Goal: Task Accomplishment & Management: Use online tool/utility

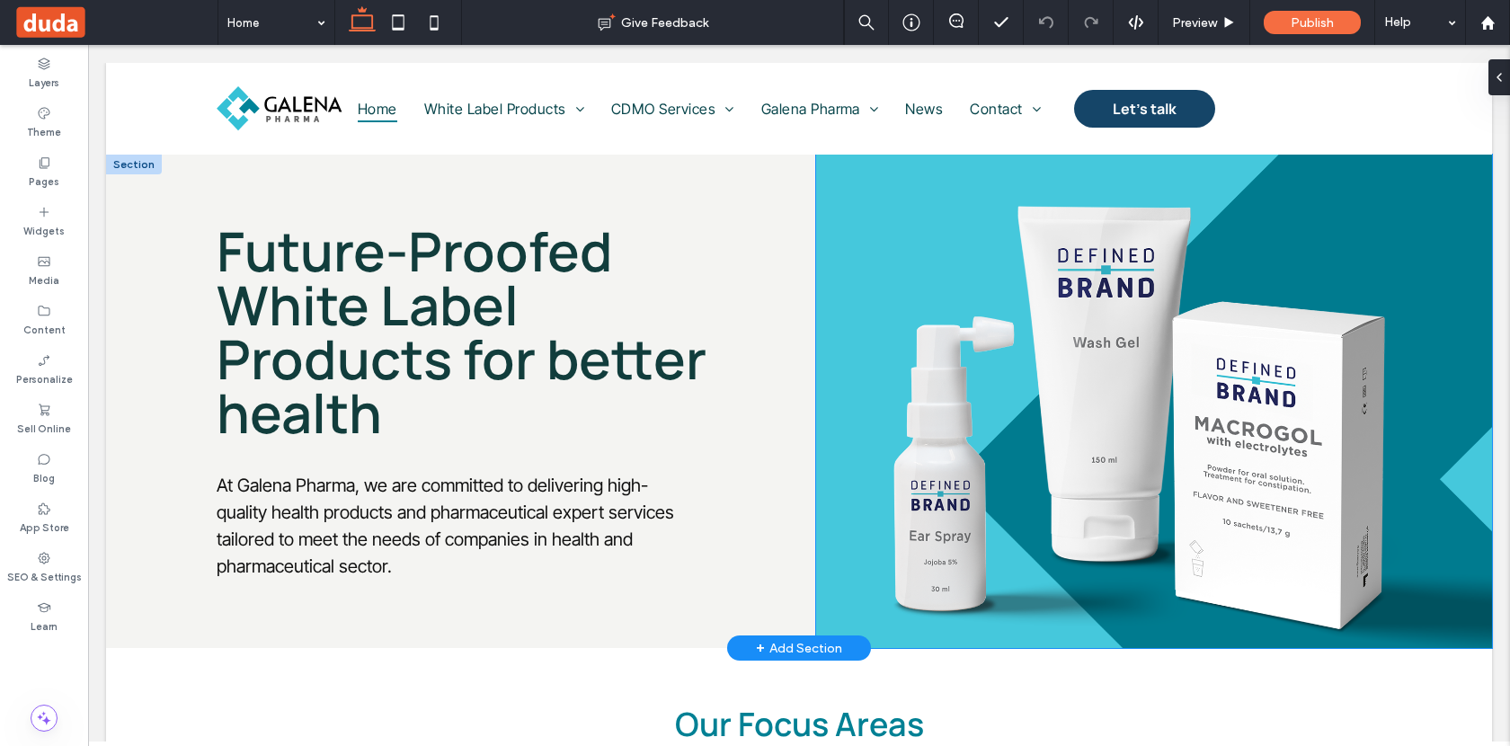
click at [1275, 444] on img at bounding box center [1154, 401] width 676 height 493
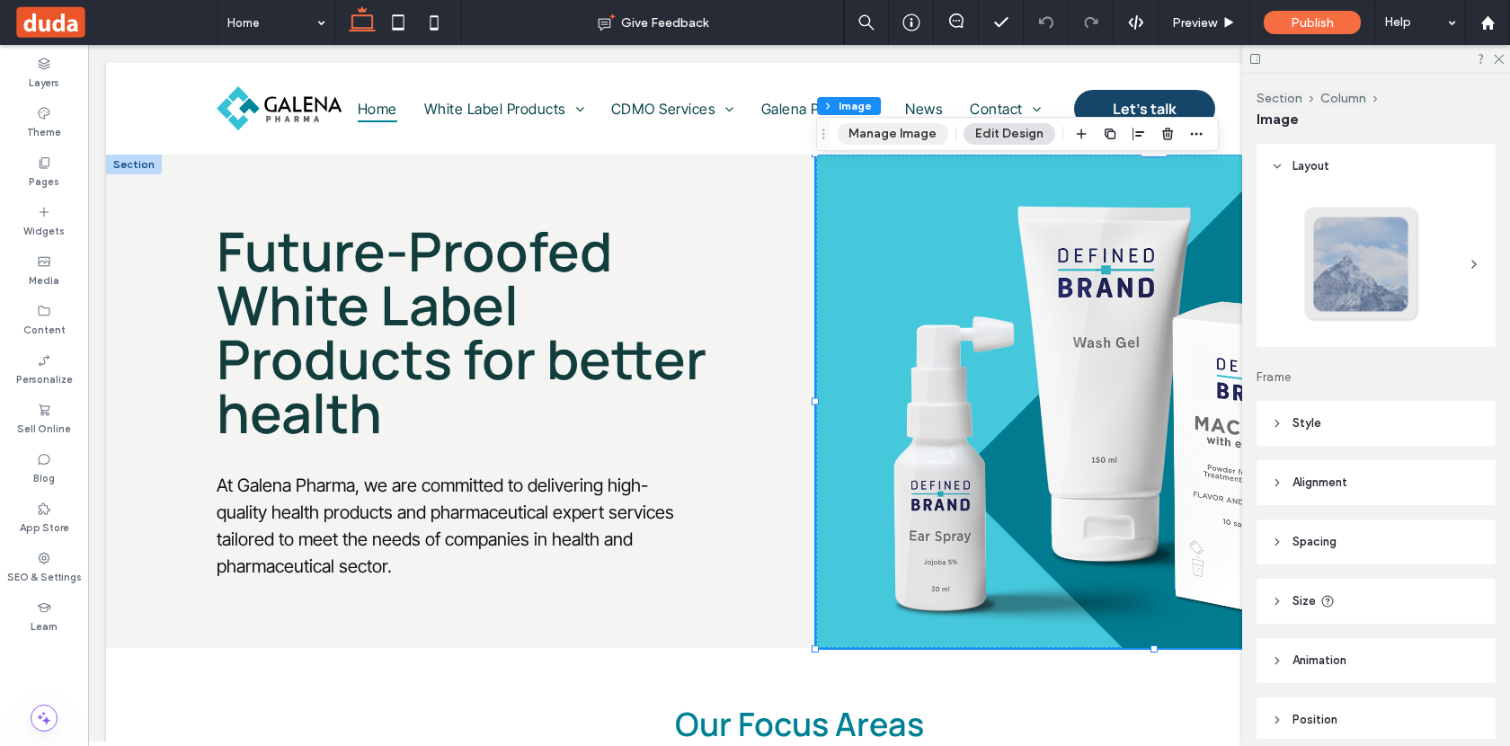
click at [899, 138] on button "Manage Image" at bounding box center [892, 134] width 111 height 22
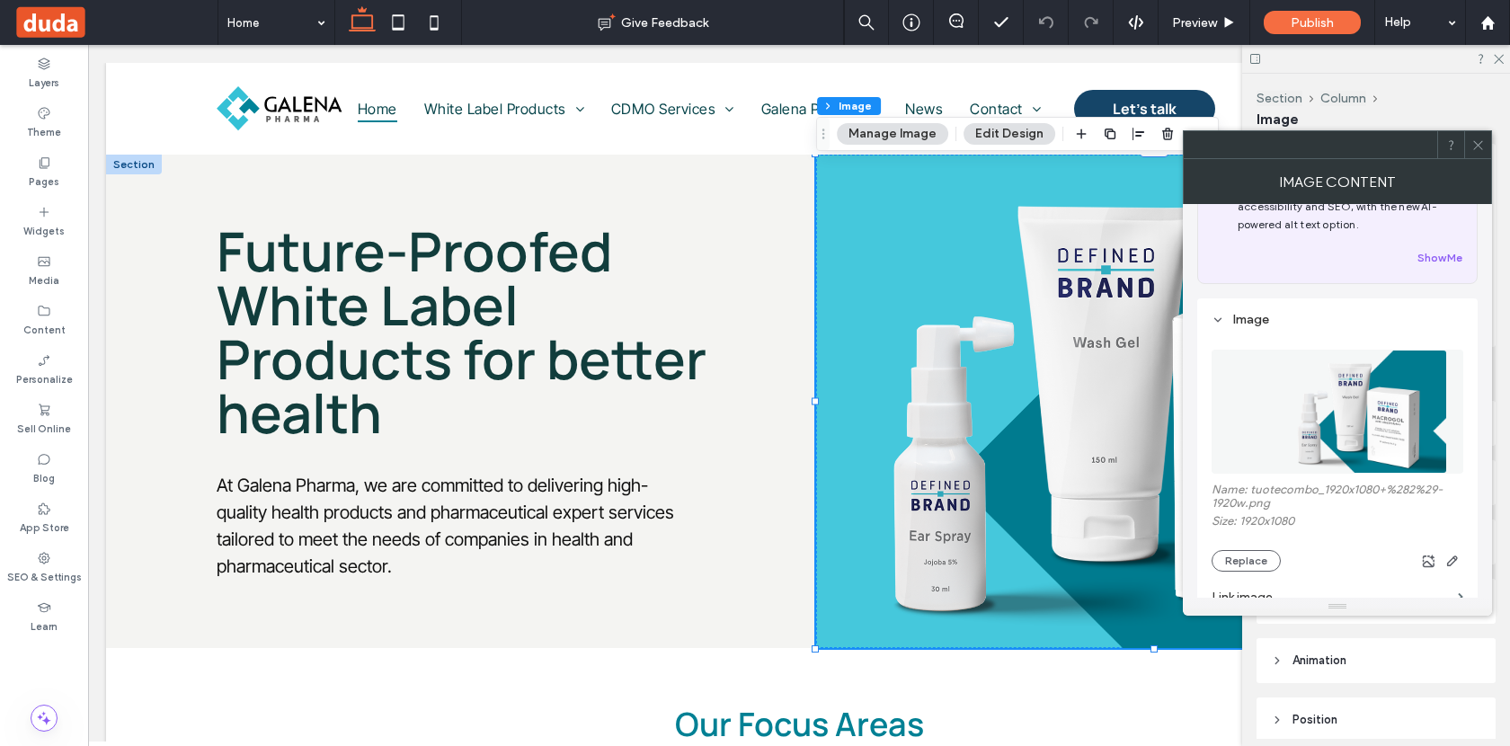
scroll to position [88, 0]
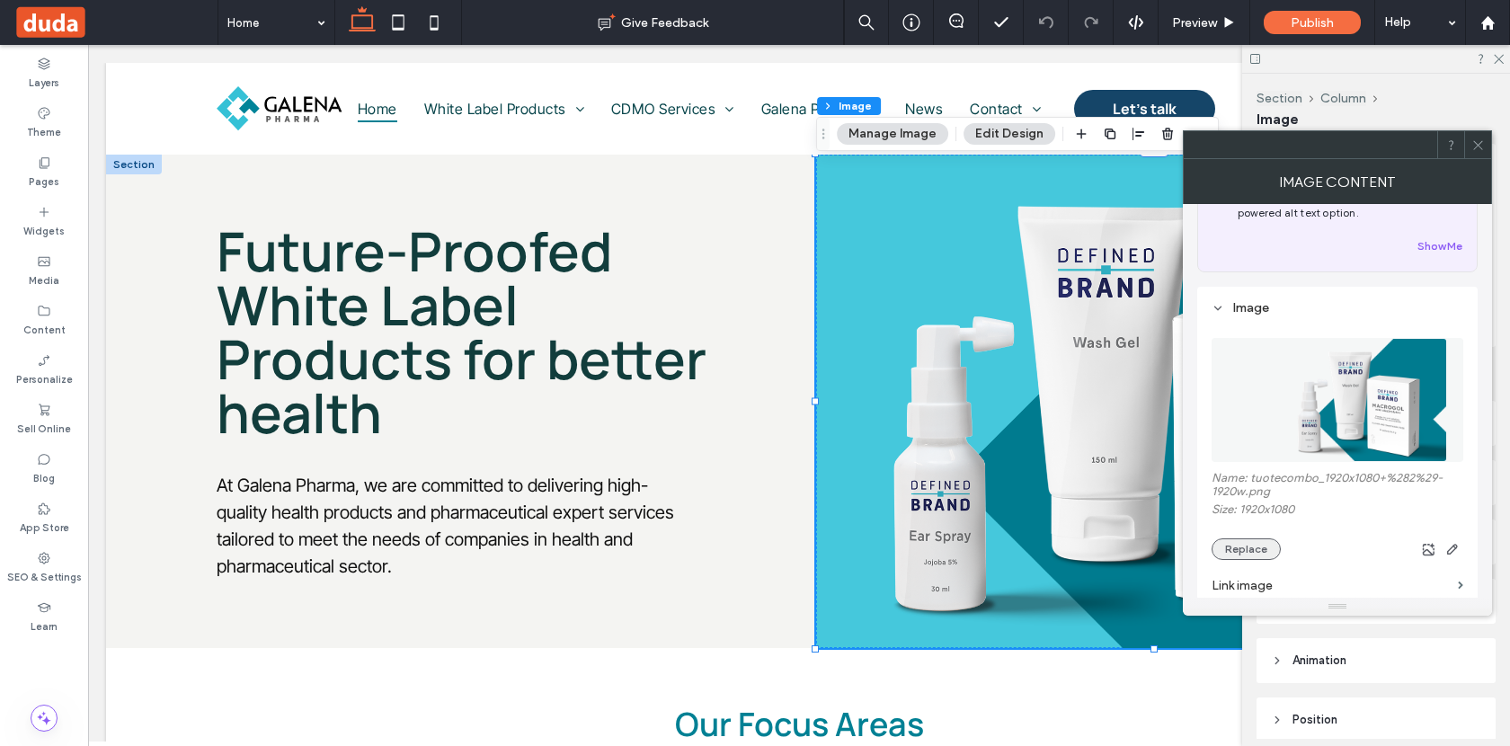
click at [1260, 551] on button "Replace" at bounding box center [1246, 549] width 69 height 22
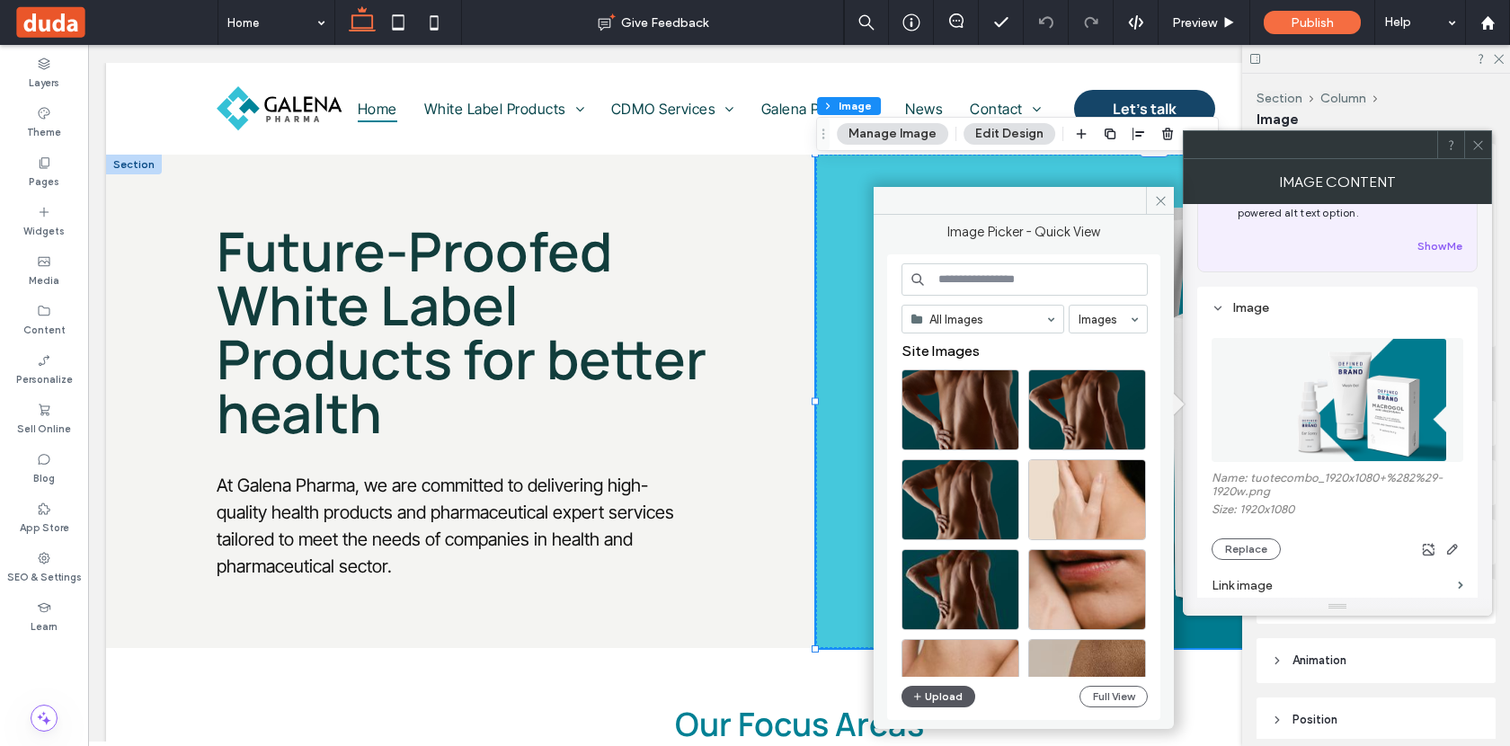
click at [933, 697] on button "Upload" at bounding box center [939, 697] width 74 height 22
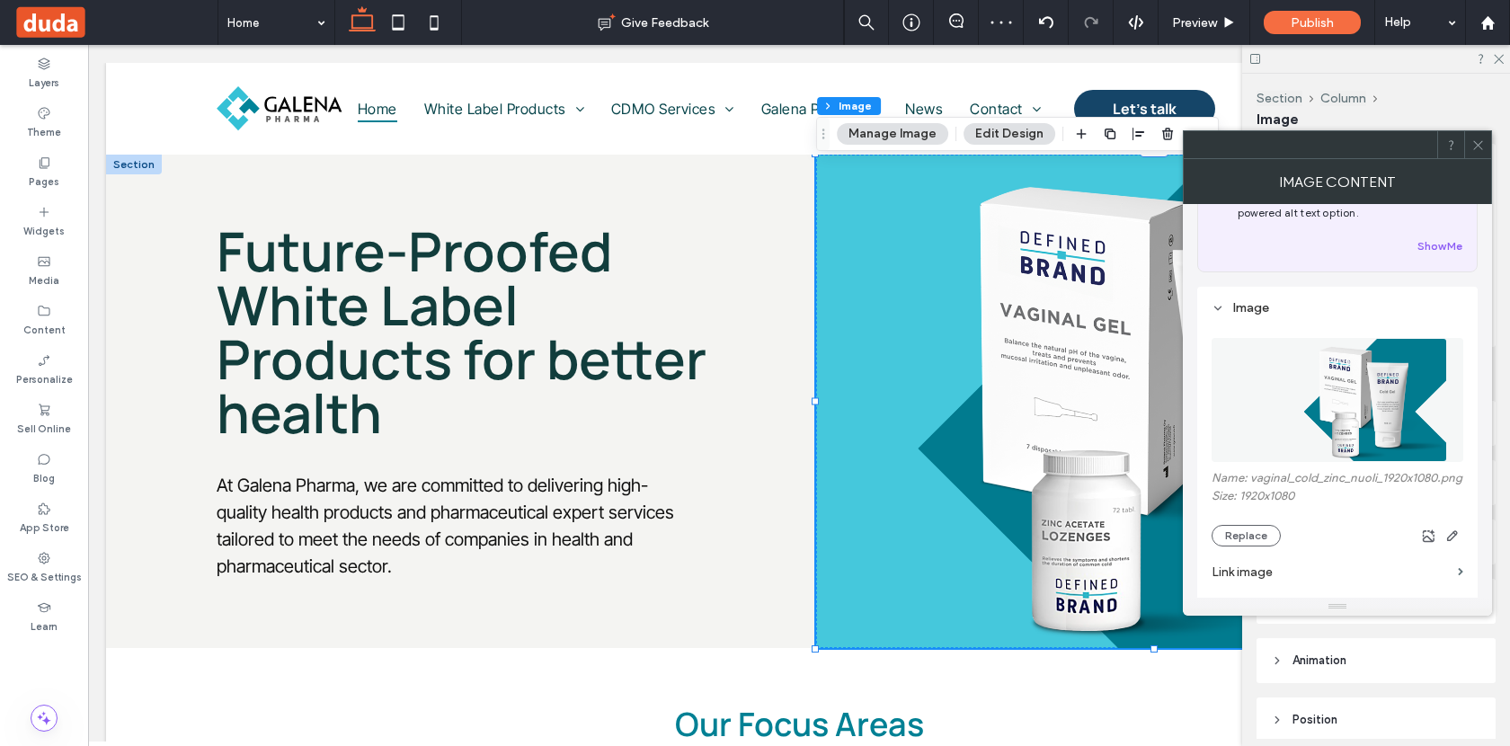
click at [1484, 151] on span at bounding box center [1477, 144] width 13 height 27
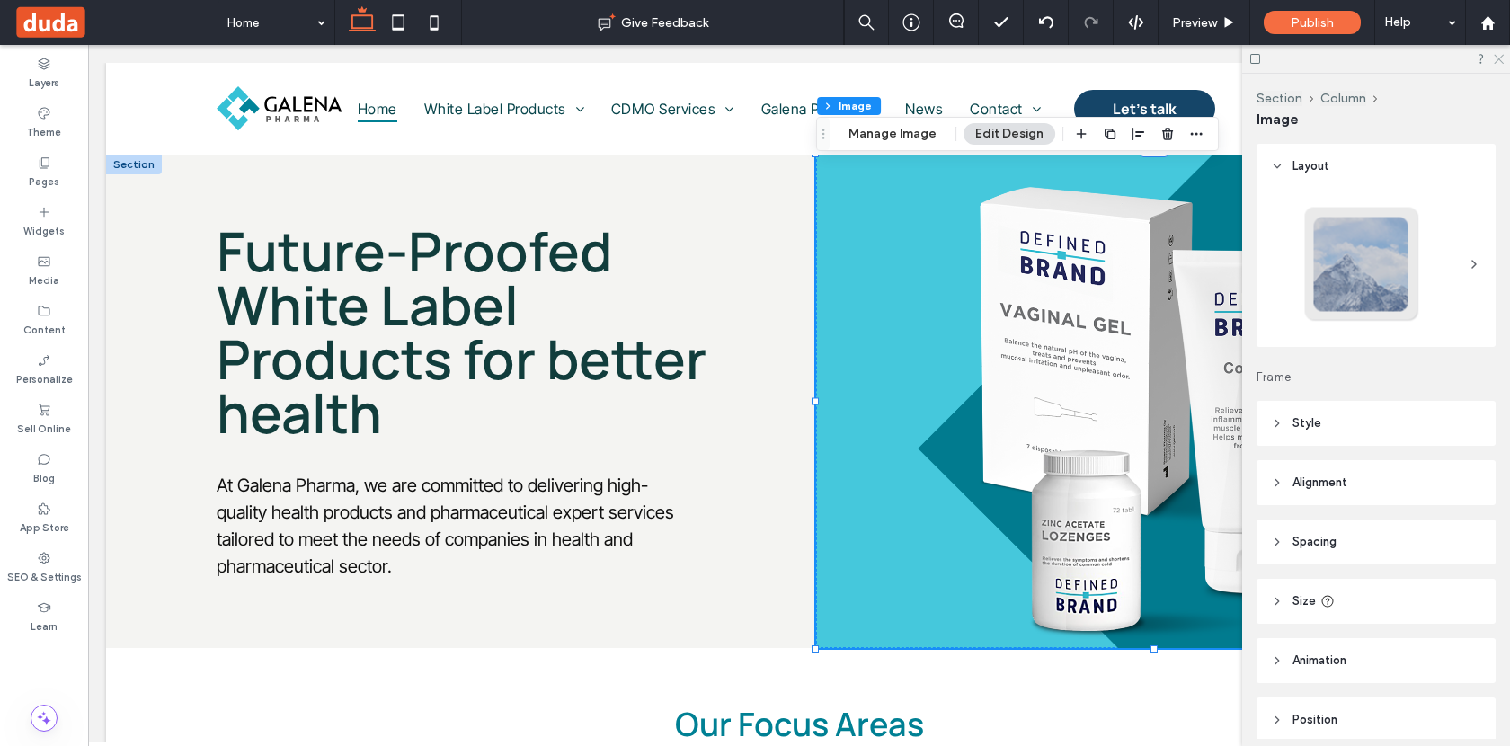
click at [1501, 61] on use at bounding box center [1499, 60] width 10 height 10
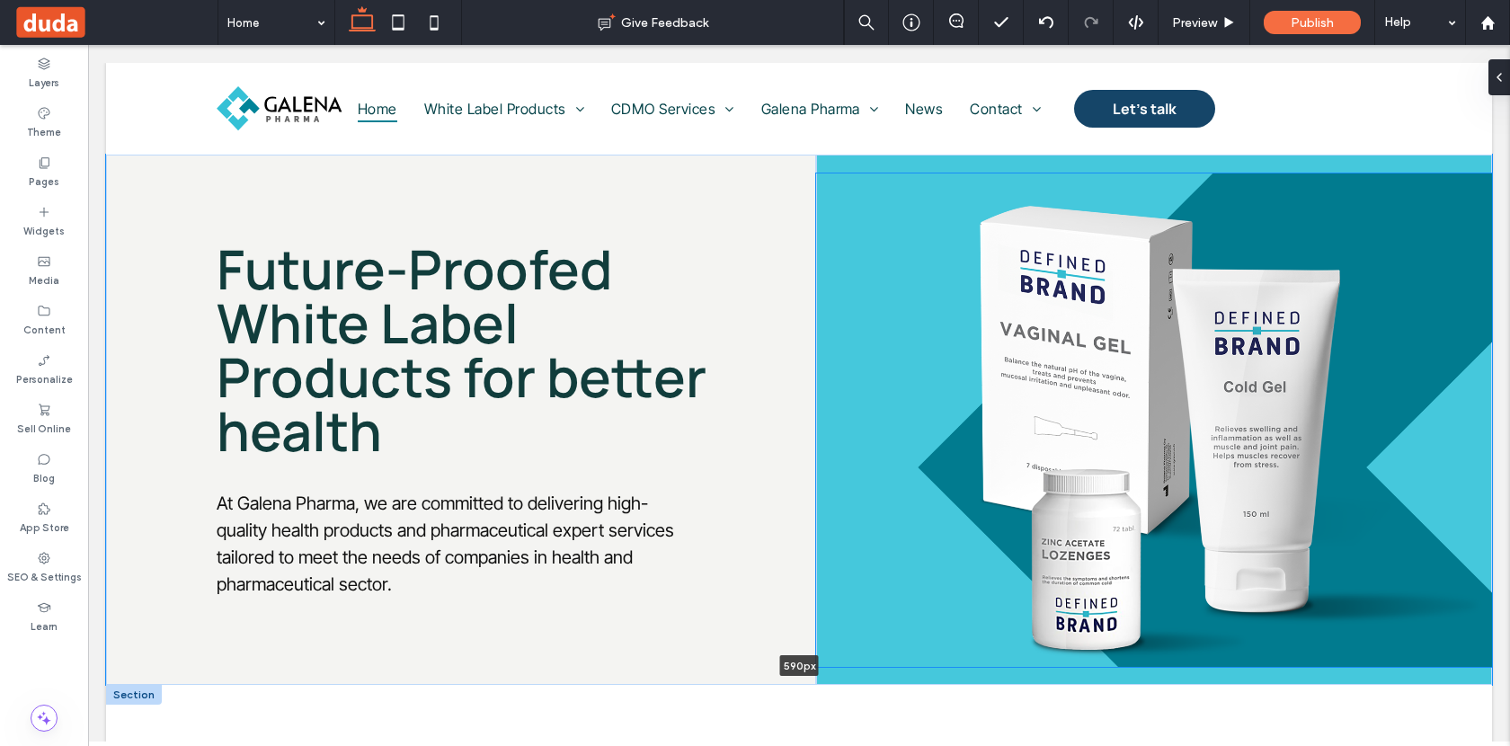
drag, startPoint x: 1153, startPoint y: 651, endPoint x: 1157, endPoint y: 688, distance: 37.0
type input "***"
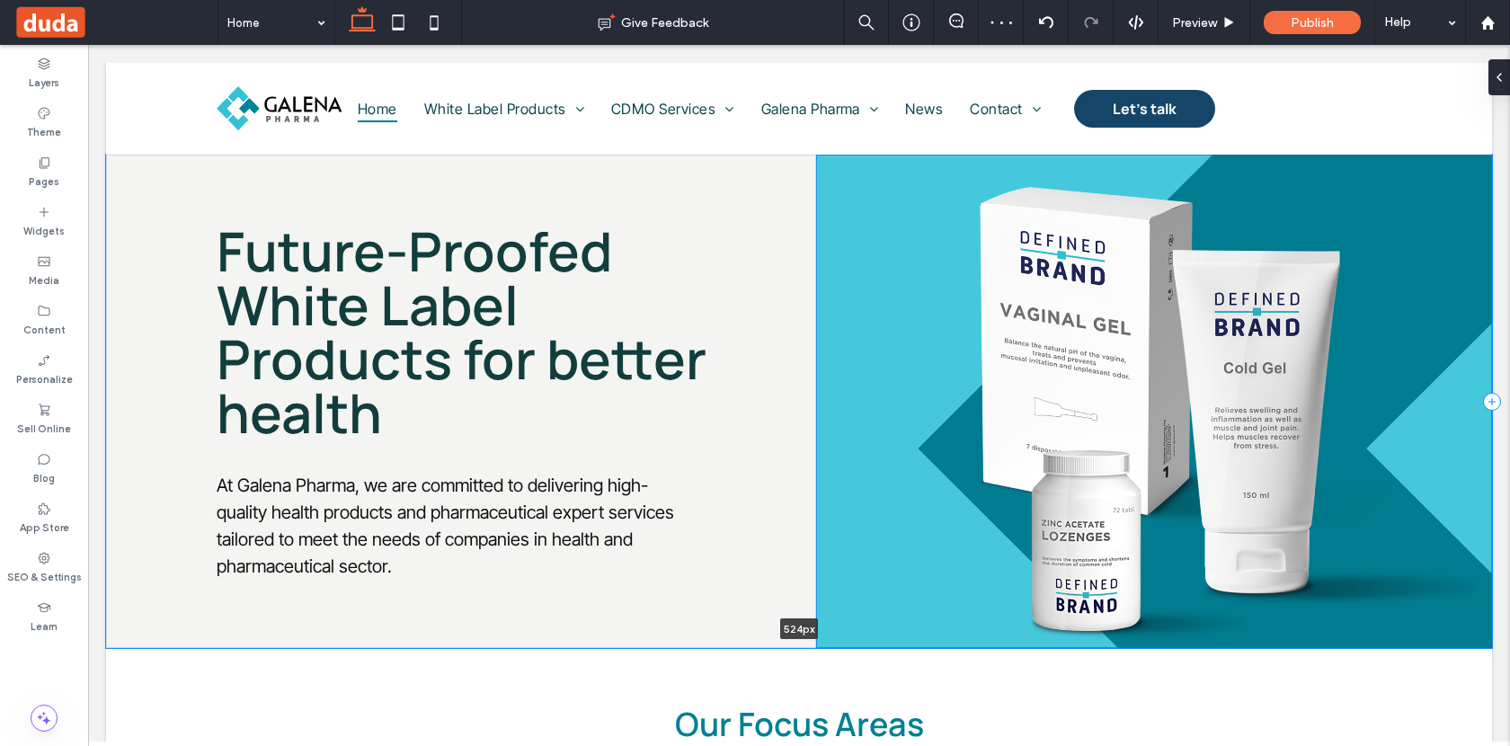
drag, startPoint x: 1135, startPoint y: 681, endPoint x: 1135, endPoint y: 621, distance: 60.2
click at [1135, 621] on div "Future-Proofed White Label Products for better health At [GEOGRAPHIC_DATA], we …" at bounding box center [799, 401] width 1386 height 493
type input "***"
click at [1147, 428] on img at bounding box center [1154, 401] width 676 height 493
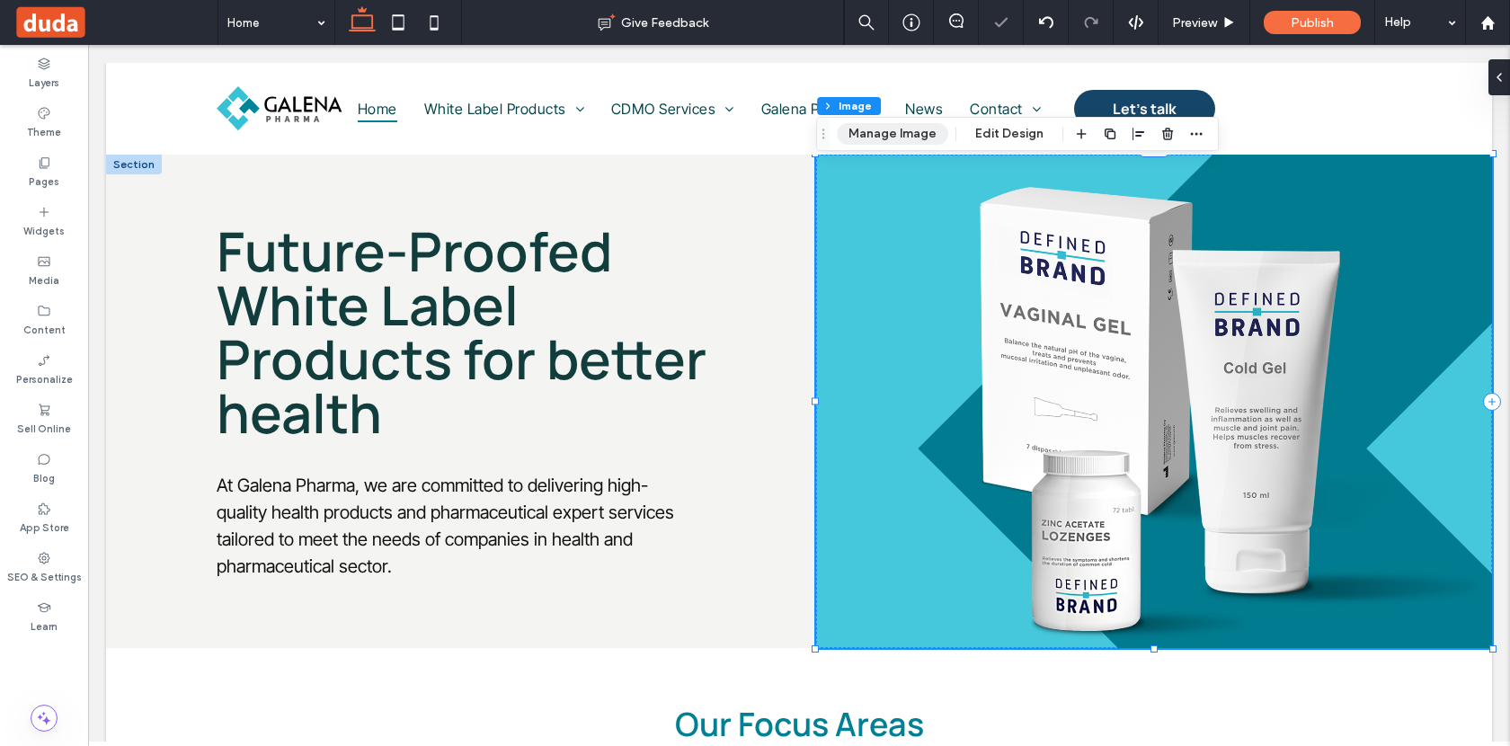
click at [876, 129] on button "Manage Image" at bounding box center [892, 134] width 111 height 22
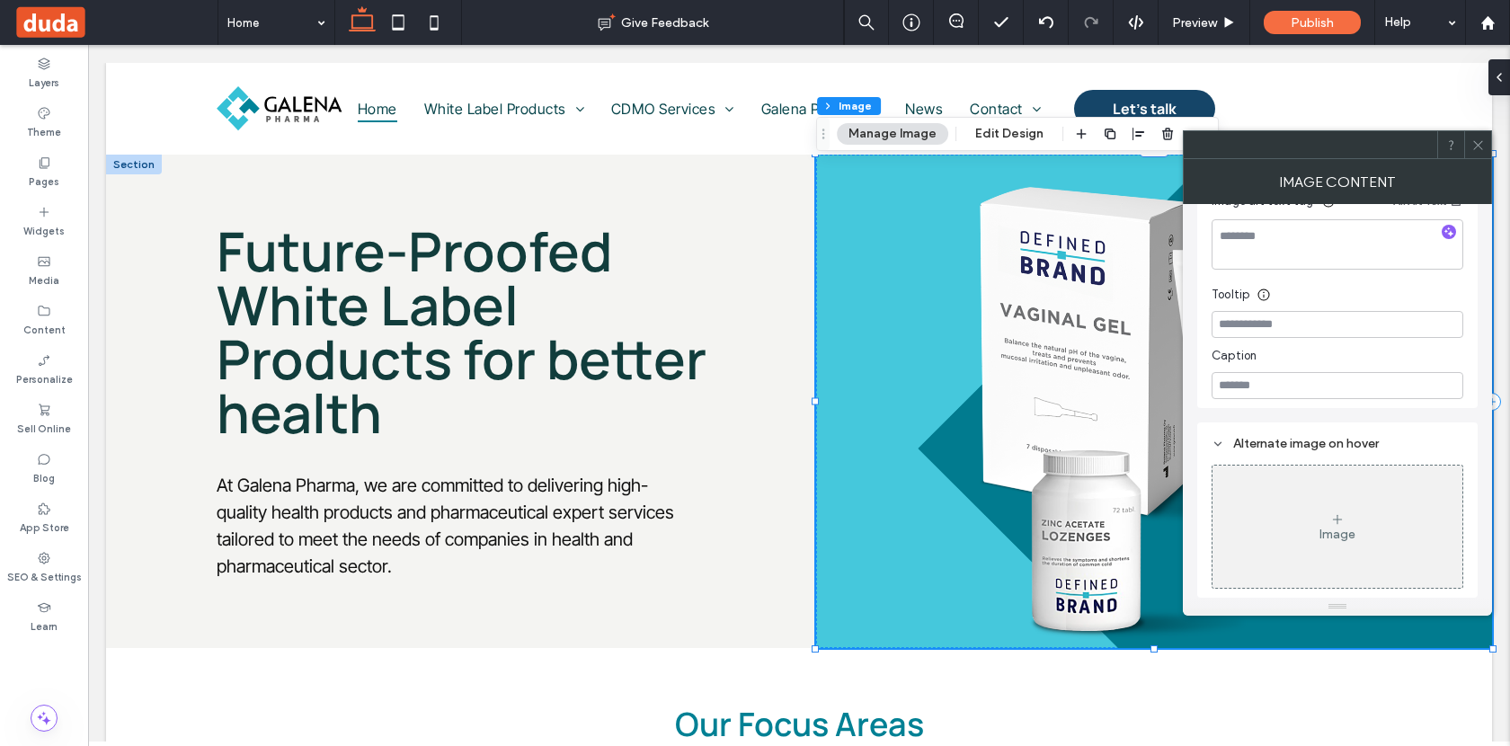
scroll to position [0, 0]
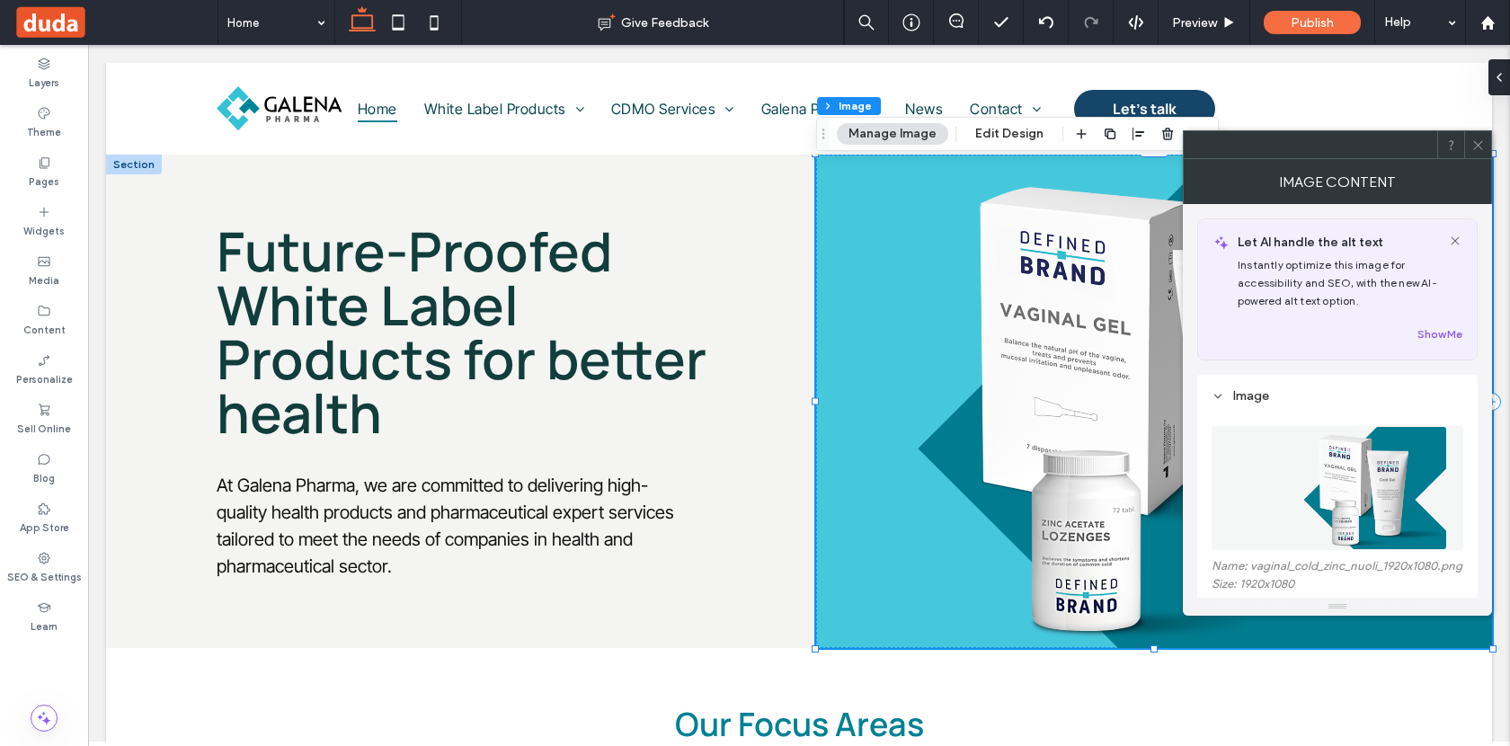
click at [1481, 143] on icon at bounding box center [1477, 144] width 13 height 13
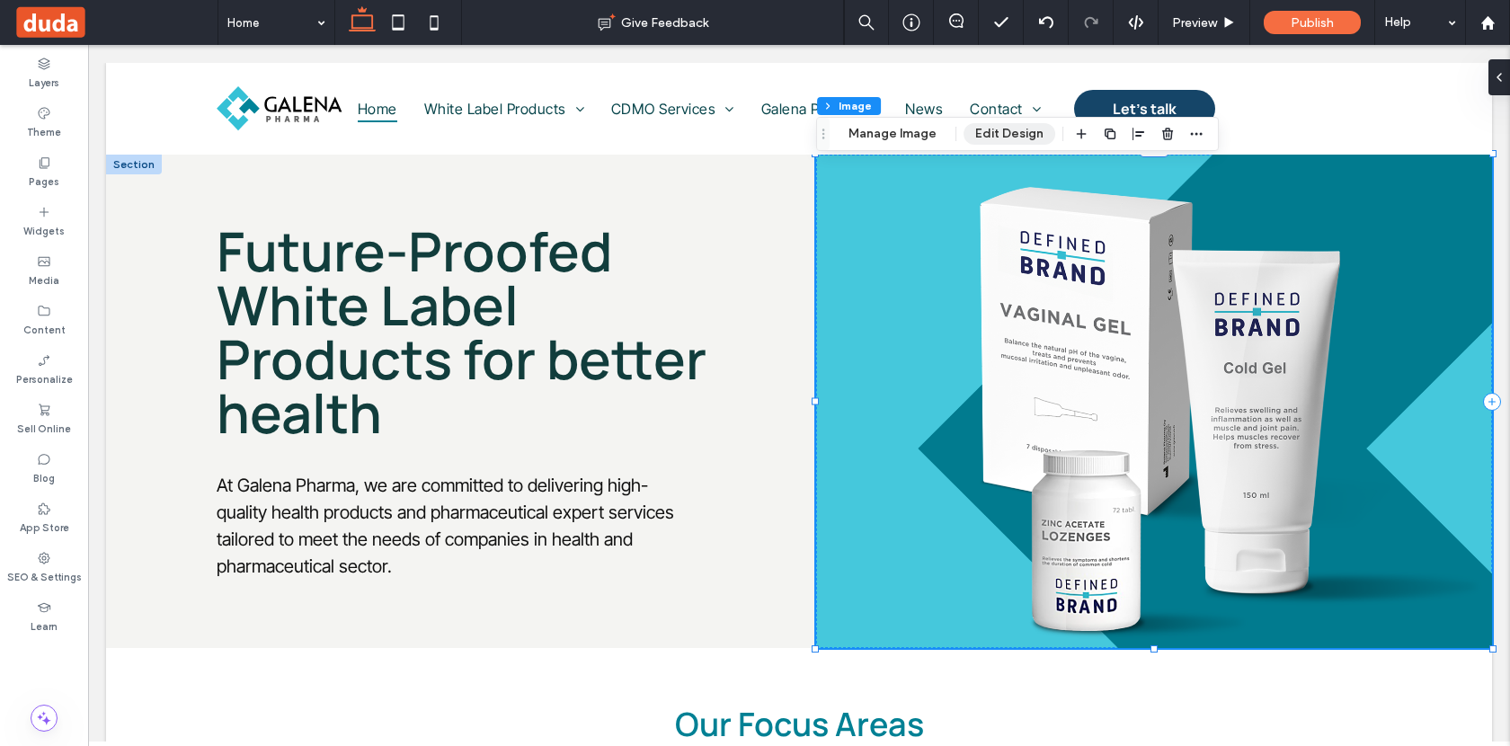
click at [1014, 138] on button "Edit Design" at bounding box center [1010, 134] width 92 height 22
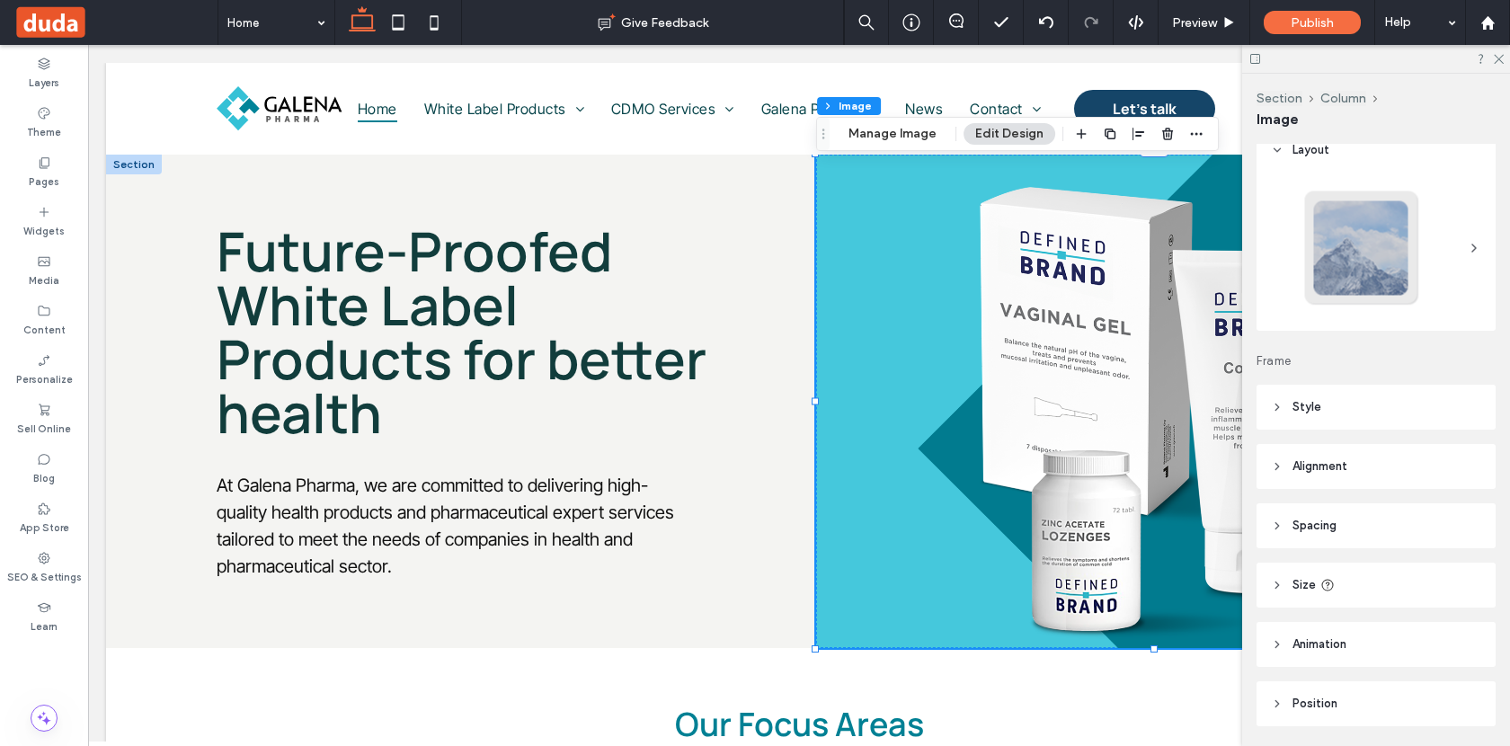
scroll to position [76, 0]
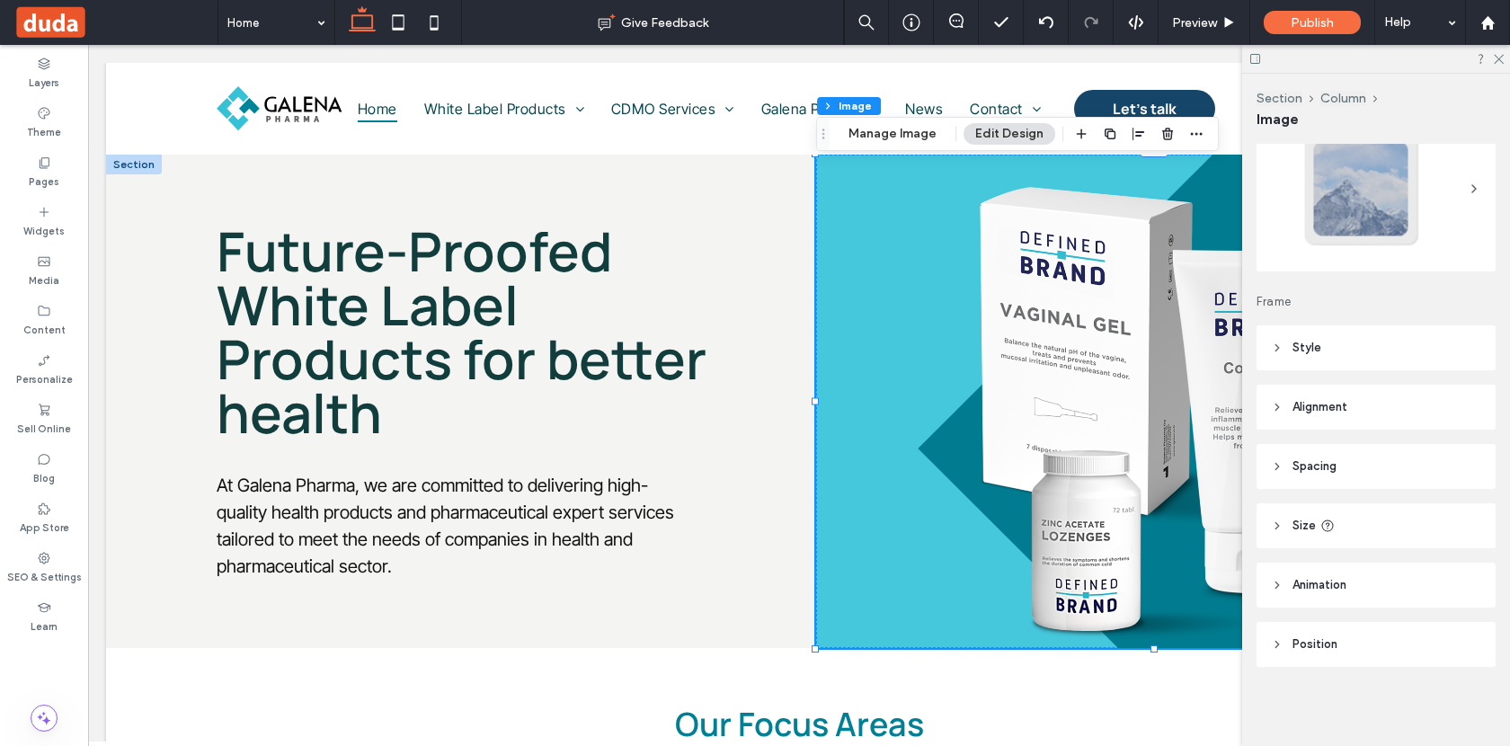
click at [1386, 654] on header "Position" at bounding box center [1376, 644] width 239 height 45
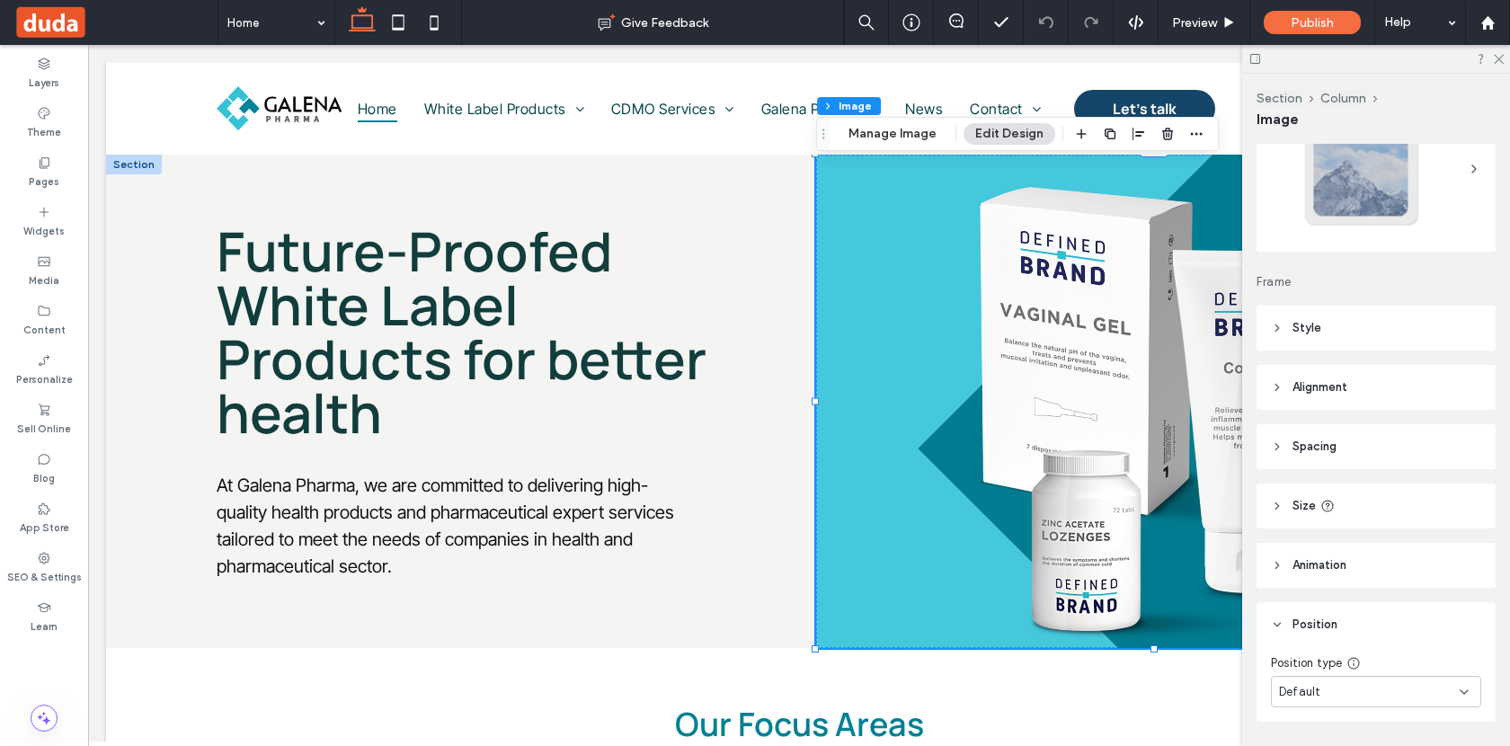
scroll to position [98, 0]
click at [1396, 507] on header "Size" at bounding box center [1376, 503] width 239 height 45
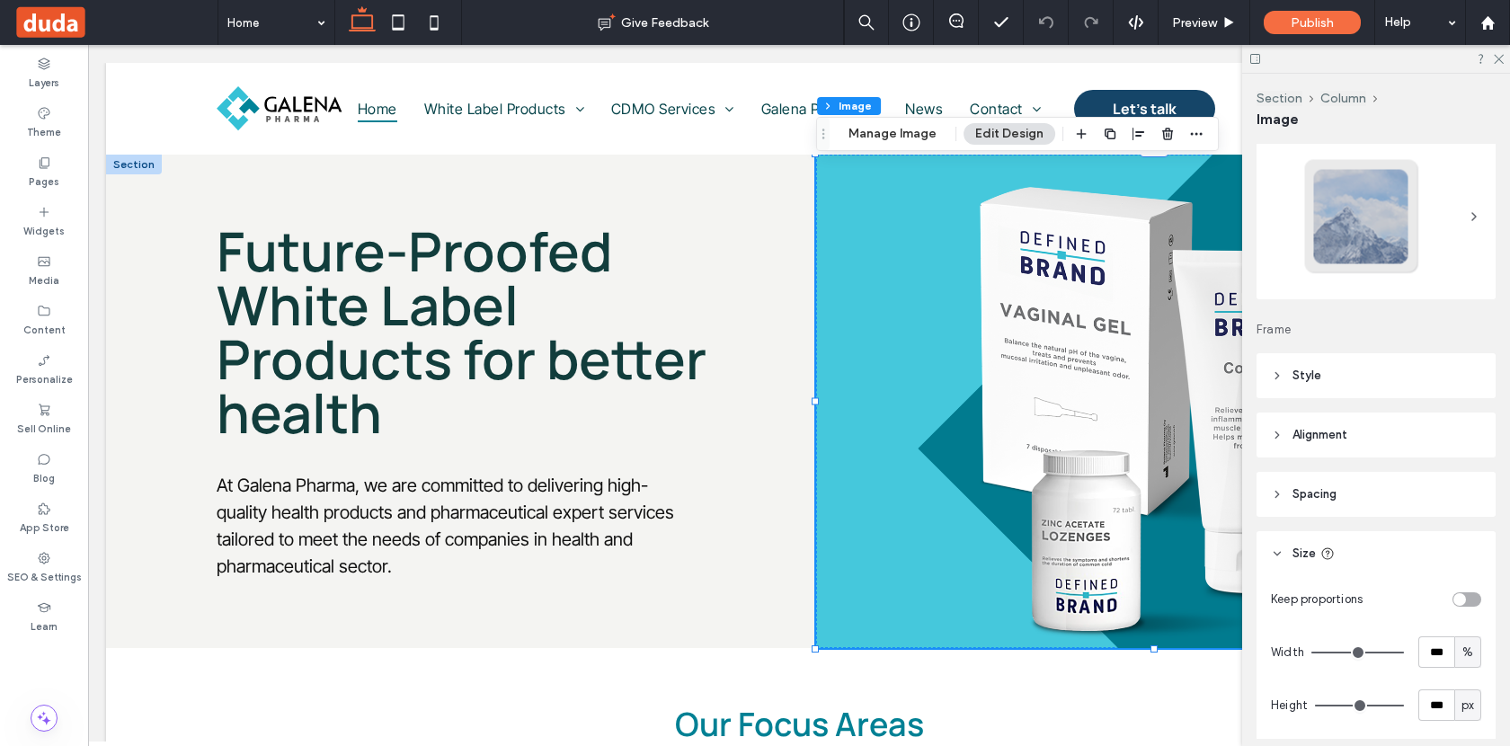
scroll to position [0, 0]
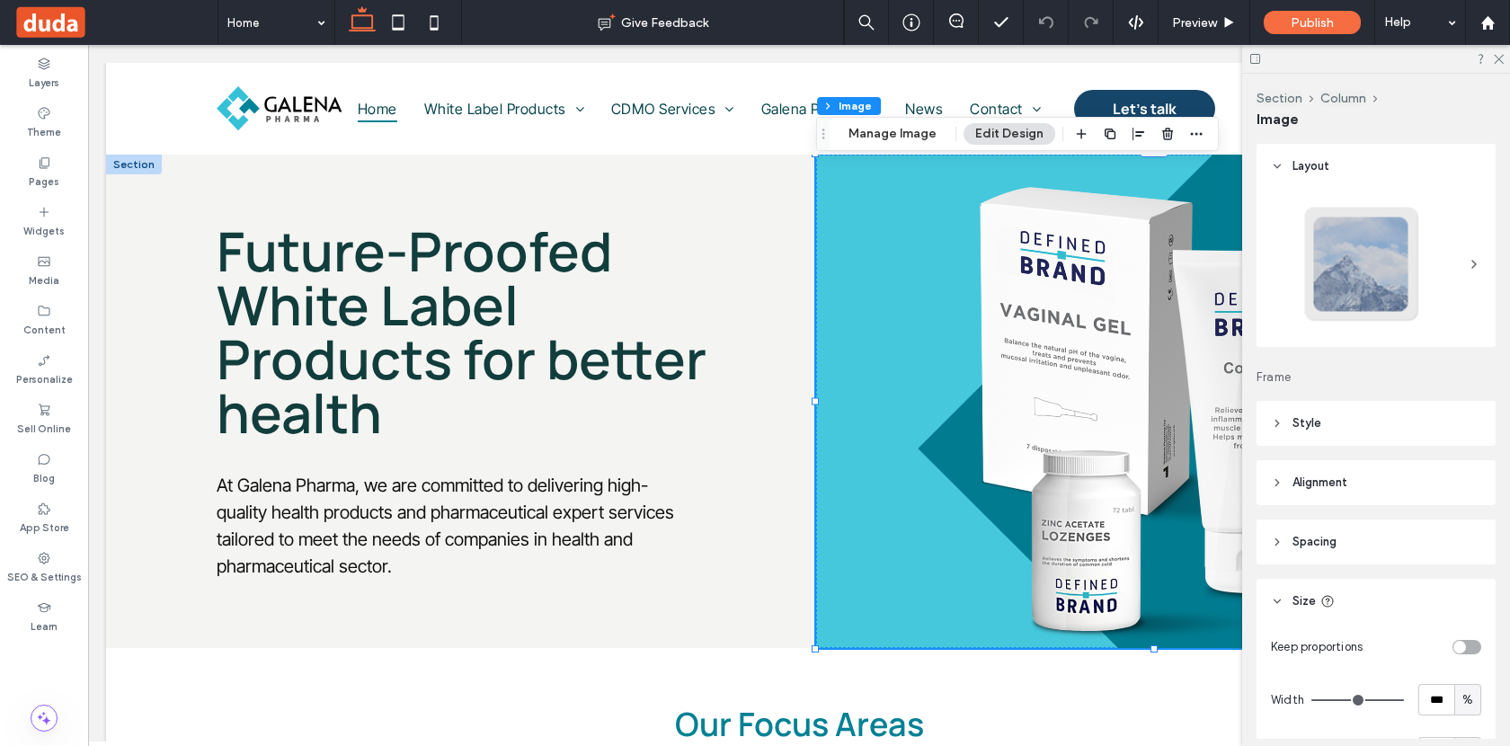
click at [1410, 422] on header "Style" at bounding box center [1376, 423] width 239 height 45
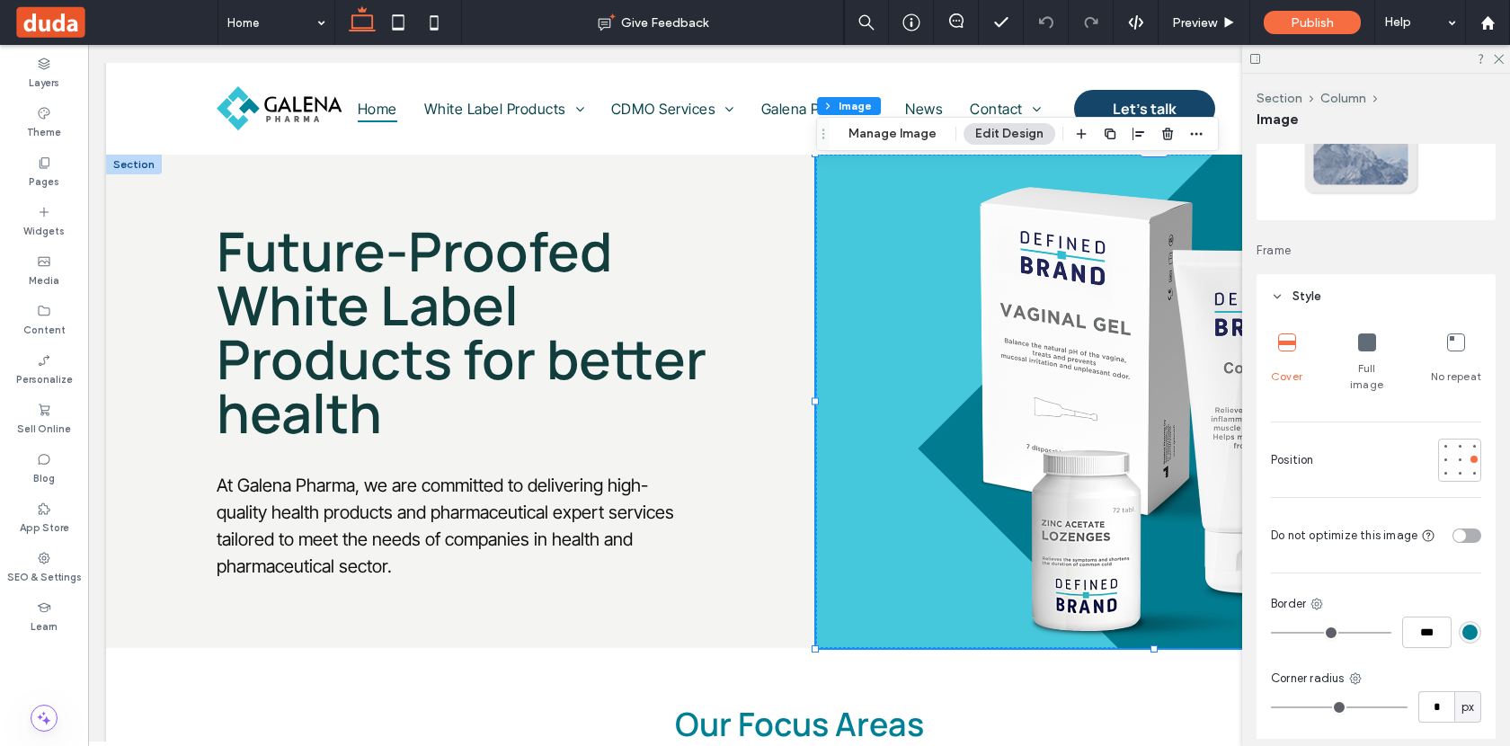
scroll to position [196, 0]
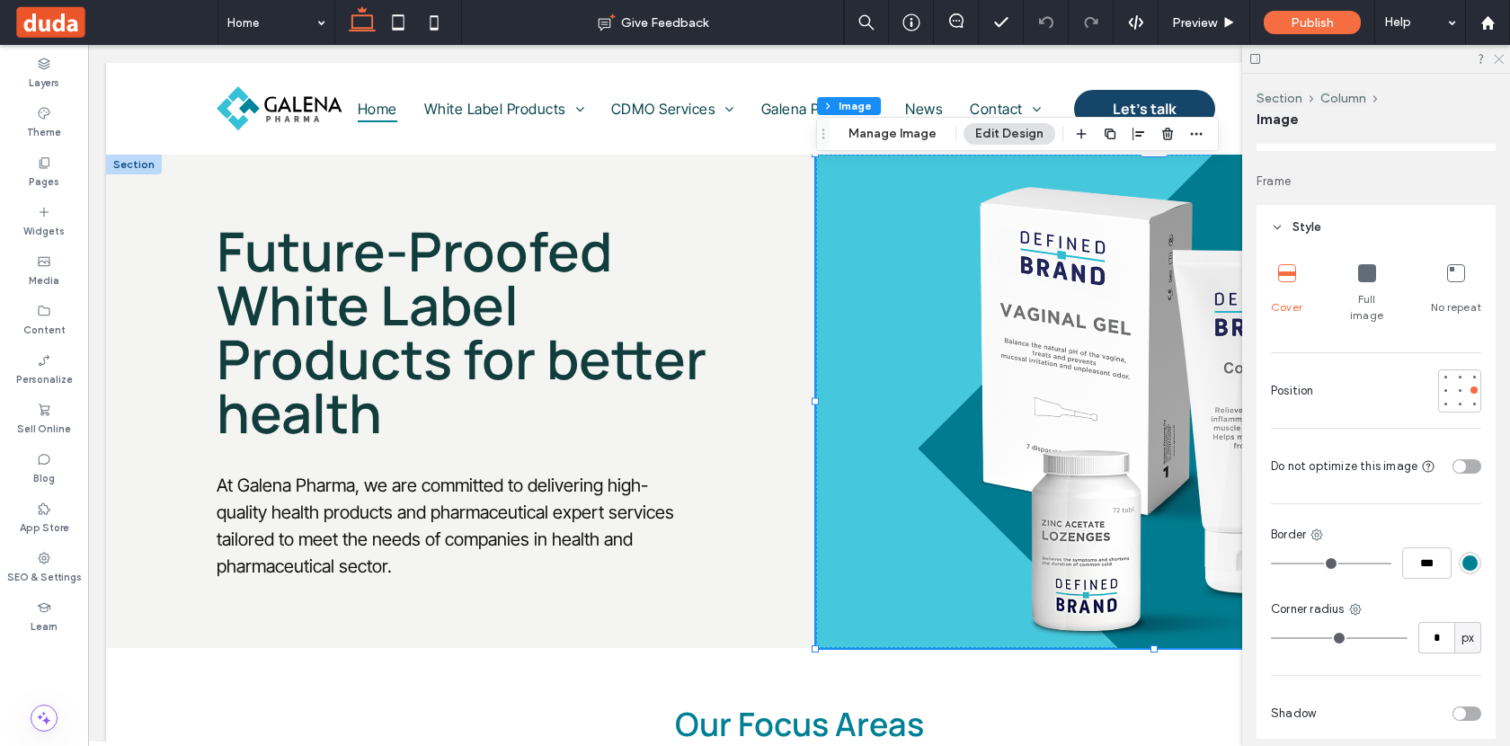
click at [1496, 56] on use at bounding box center [1499, 60] width 10 height 10
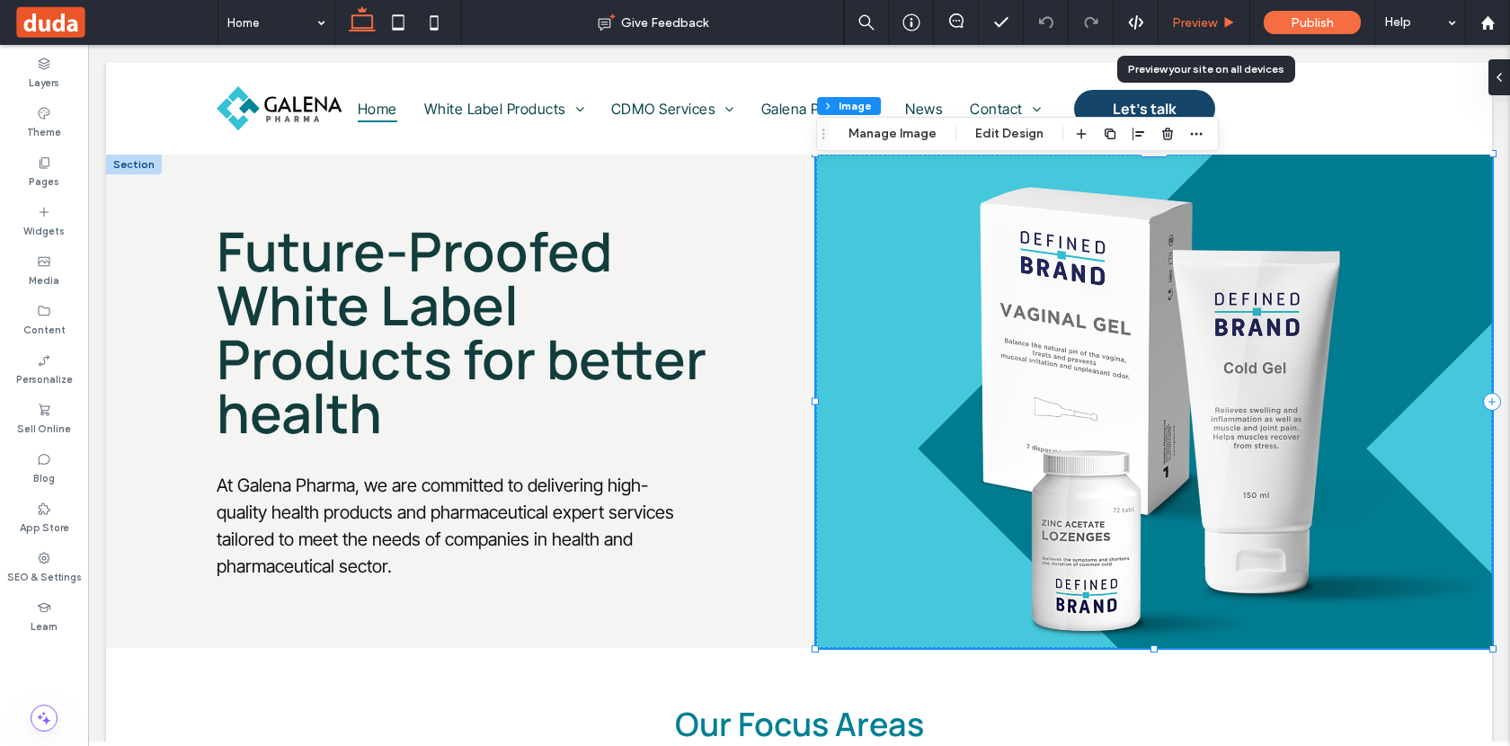
click at [1182, 16] on span "Preview" at bounding box center [1194, 22] width 45 height 15
